Goal: Book appointment/travel/reservation

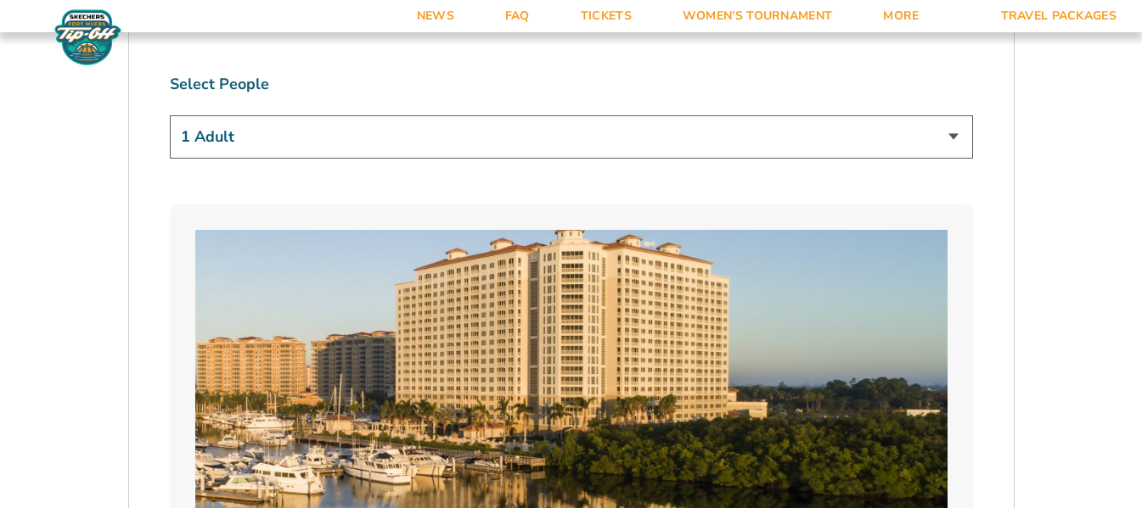
scroll to position [1074, 0]
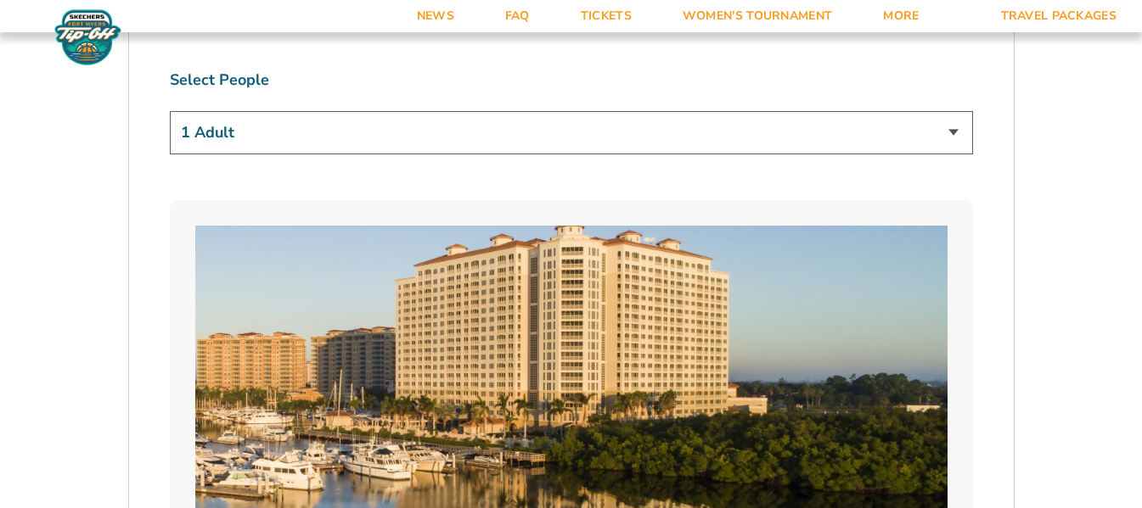
click at [281, 126] on select "1 Adult 2 Adults 3 Adults 4 Adults 2 Adults + 1 Child 2 Adults + 2 Children 2 A…" at bounding box center [571, 132] width 803 height 43
select select "3 Adults"
click at [170, 111] on select "1 Adult 2 Adults 3 Adults 4 Adults 2 Adults + 1 Child 2 Adults + 2 Children 2 A…" at bounding box center [571, 132] width 803 height 43
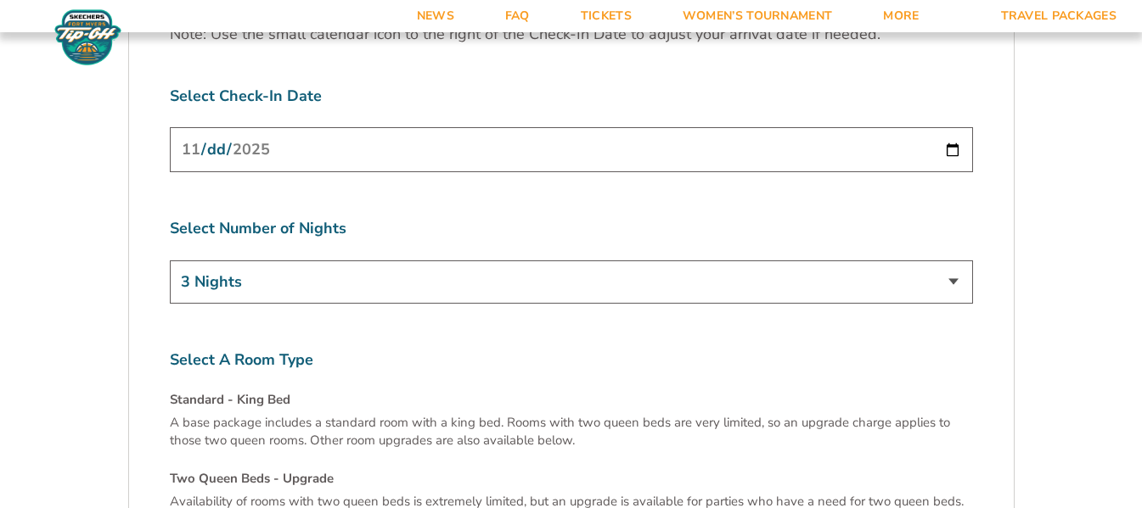
scroll to position [5416, 0]
click at [329, 259] on select "3 Nights 4 Nights 5 Nights 6 Nights" at bounding box center [571, 280] width 803 height 43
select select "5 Nights"
click at [170, 259] on select "3 Nights 4 Nights 5 Nights 6 Nights" at bounding box center [571, 280] width 803 height 43
click at [314, 126] on input "[DATE]" at bounding box center [571, 148] width 803 height 45
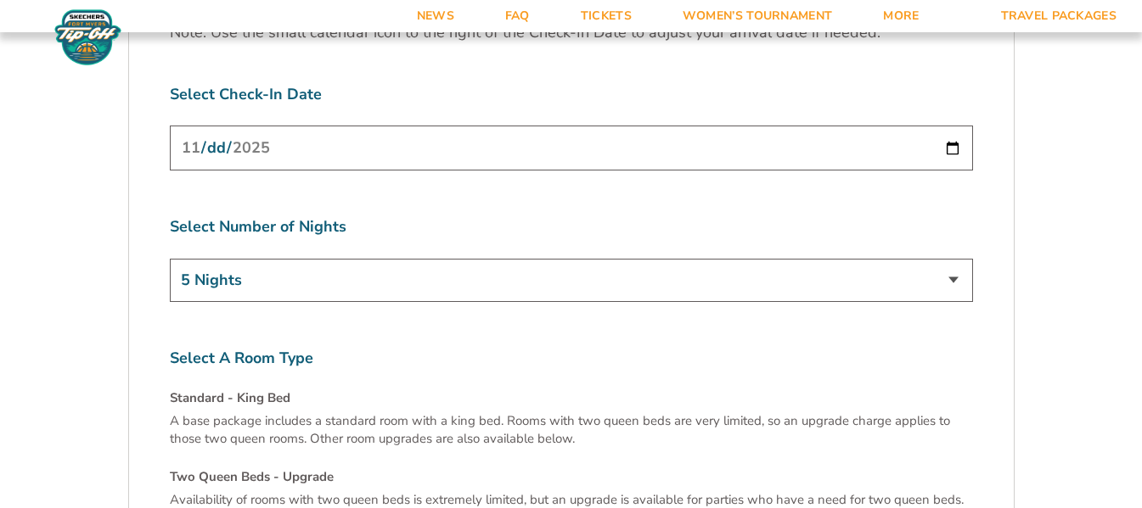
click at [336, 126] on input "[DATE]" at bounding box center [571, 148] width 803 height 45
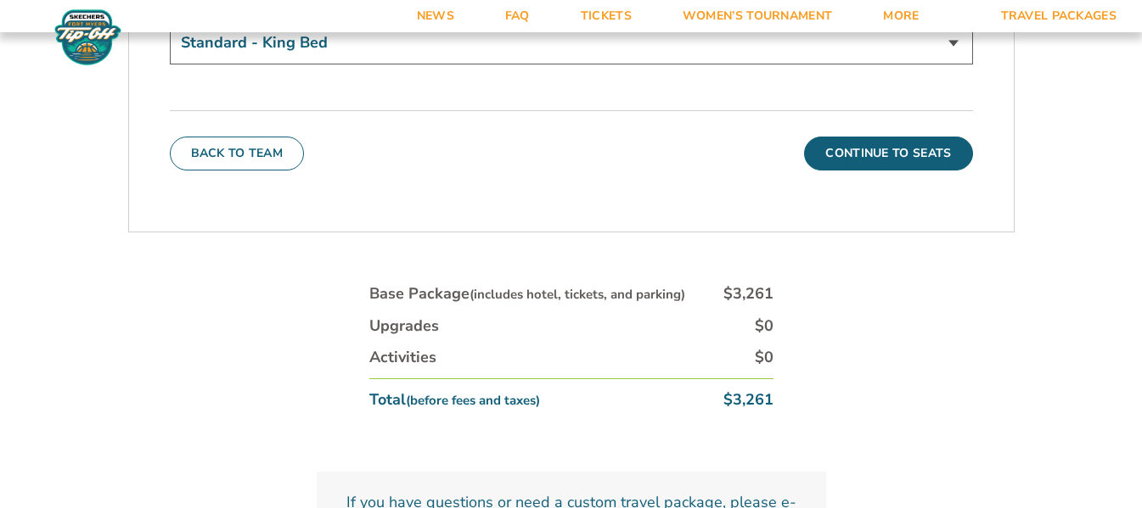
scroll to position [6114, 0]
